Goal: Navigation & Orientation: Go to known website

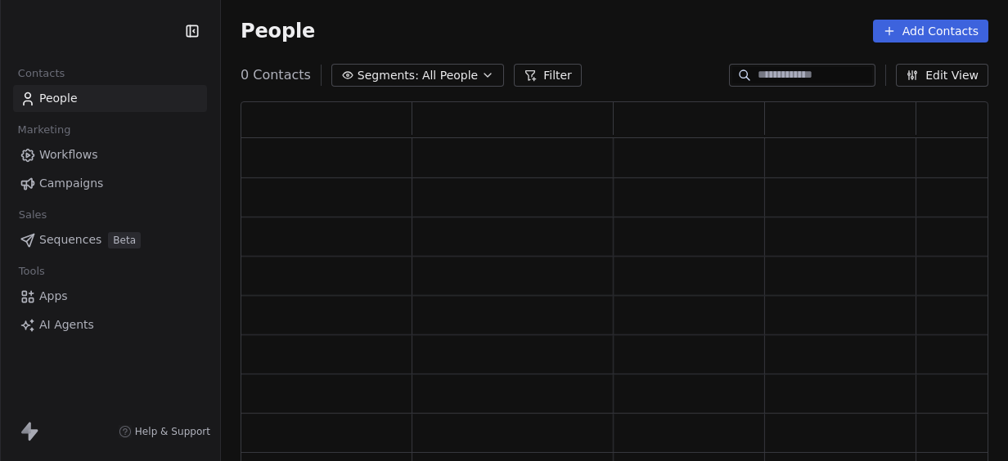
scroll to position [354, 735]
